Goal: Transaction & Acquisition: Purchase product/service

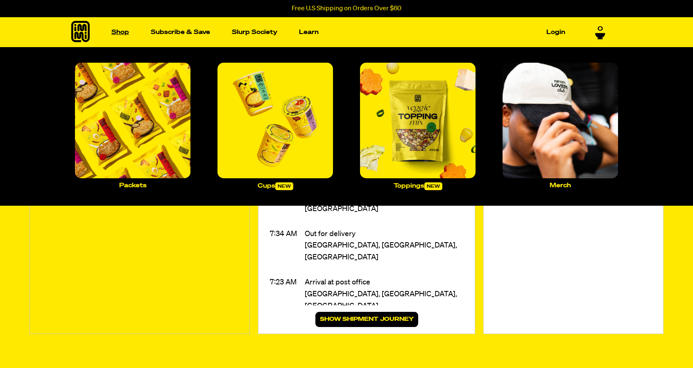
click at [117, 27] on link "Shop" at bounding box center [120, 32] width 24 height 13
click at [121, 30] on link "Shop" at bounding box center [120, 32] width 24 height 13
click at [132, 120] on img "Main navigation" at bounding box center [133, 121] width 116 height 116
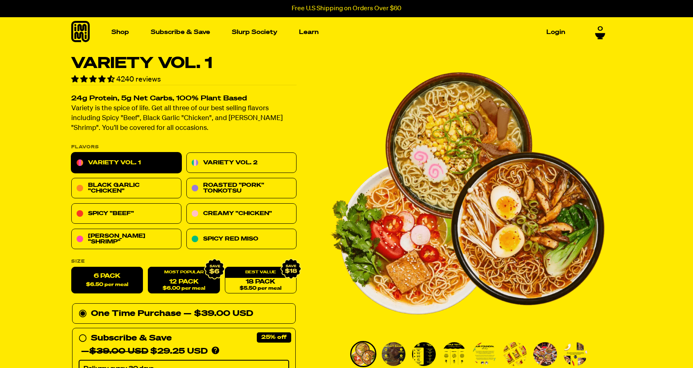
click at [191, 286] on span "$6.00 per meal" at bounding box center [184, 288] width 43 height 5
radio input "false"
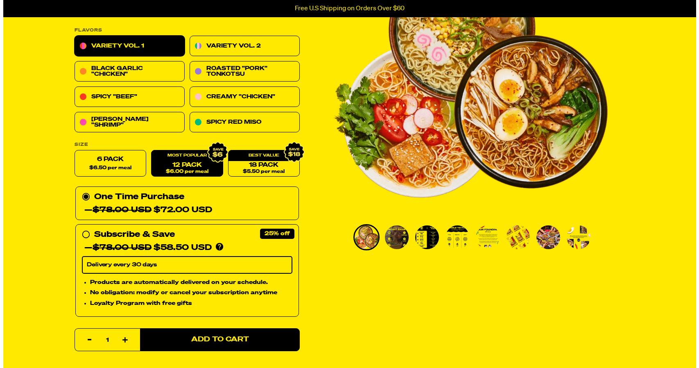
scroll to position [123, 0]
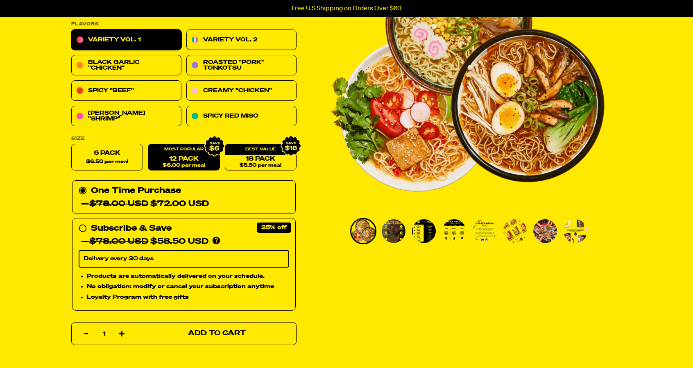
click at [185, 331] on button "Add to Cart" at bounding box center [217, 333] width 160 height 23
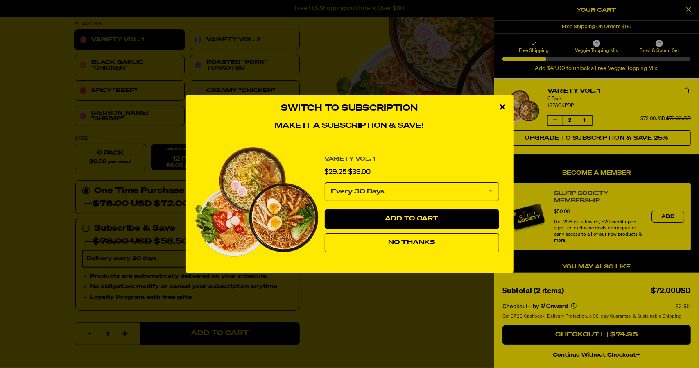
click at [490, 188] on select "Every 30 Days" at bounding box center [412, 191] width 174 height 19
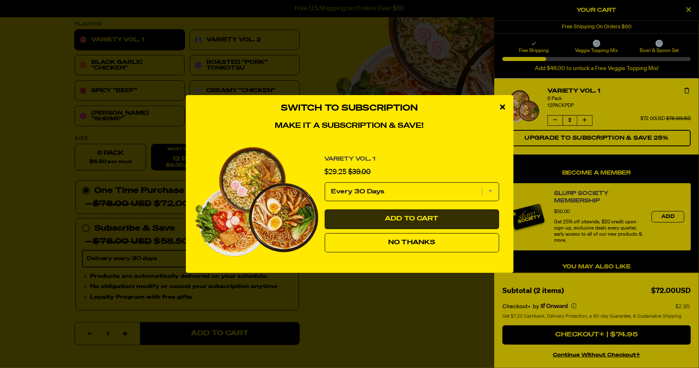
click at [462, 221] on button "Add to Cart" at bounding box center [412, 219] width 174 height 20
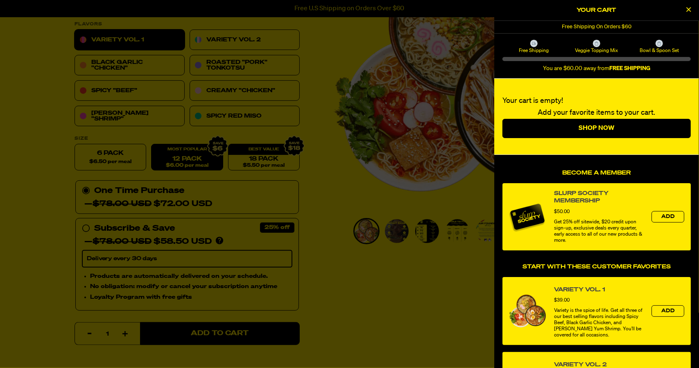
select select "Every 30 Days"
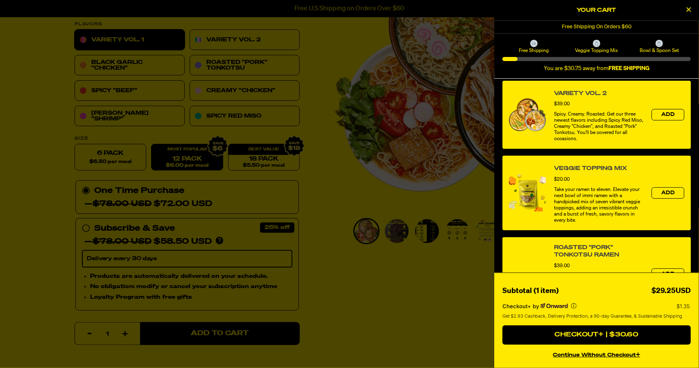
scroll to position [205, 0]
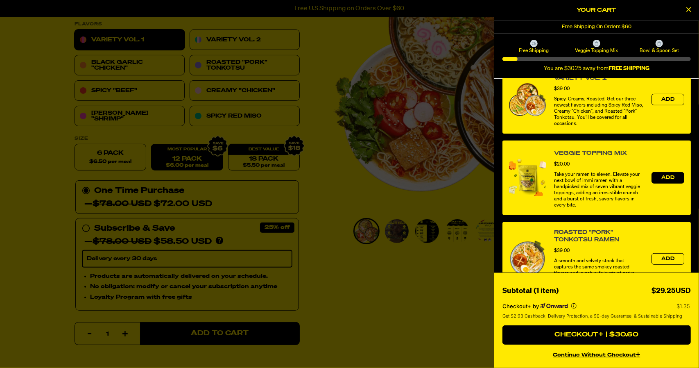
click at [666, 175] on button "Add" at bounding box center [668, 177] width 33 height 11
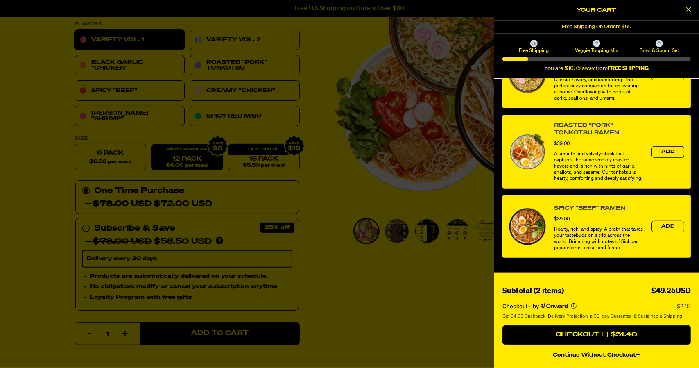
scroll to position [392, 0]
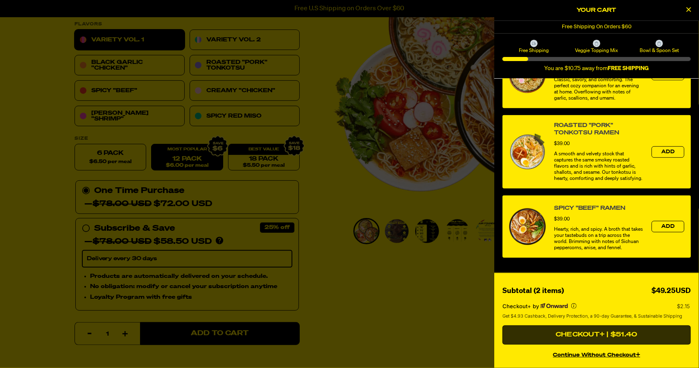
click at [612, 335] on button "Checkout+ | $51.40" at bounding box center [597, 335] width 188 height 20
click at [574, 337] on button "Checkout+ | $51.40" at bounding box center [597, 335] width 188 height 20
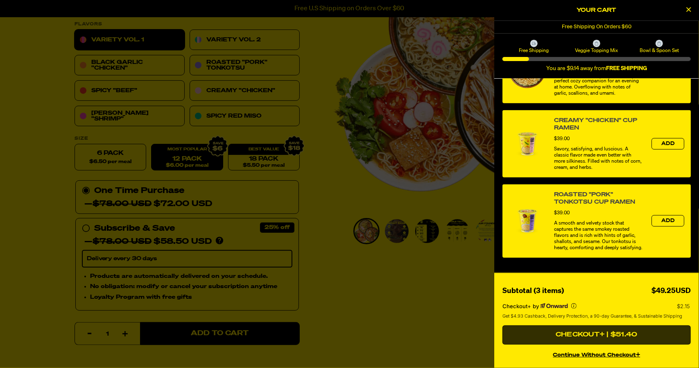
scroll to position [166, 0]
